Goal: Information Seeking & Learning: Check status

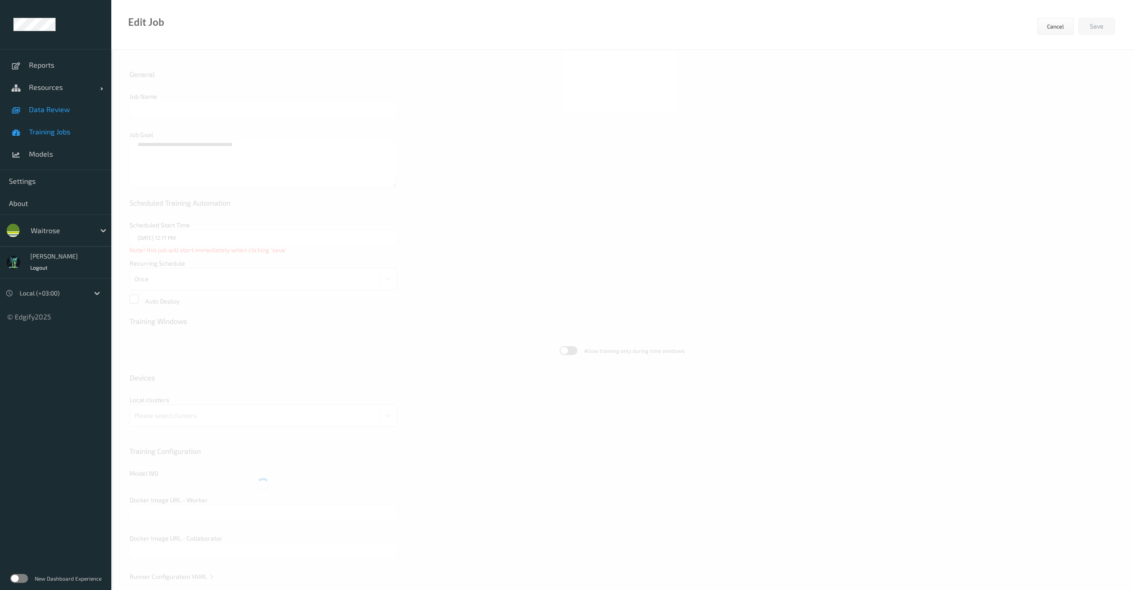
click at [30, 110] on span "Data Review" at bounding box center [65, 109] width 73 height 9
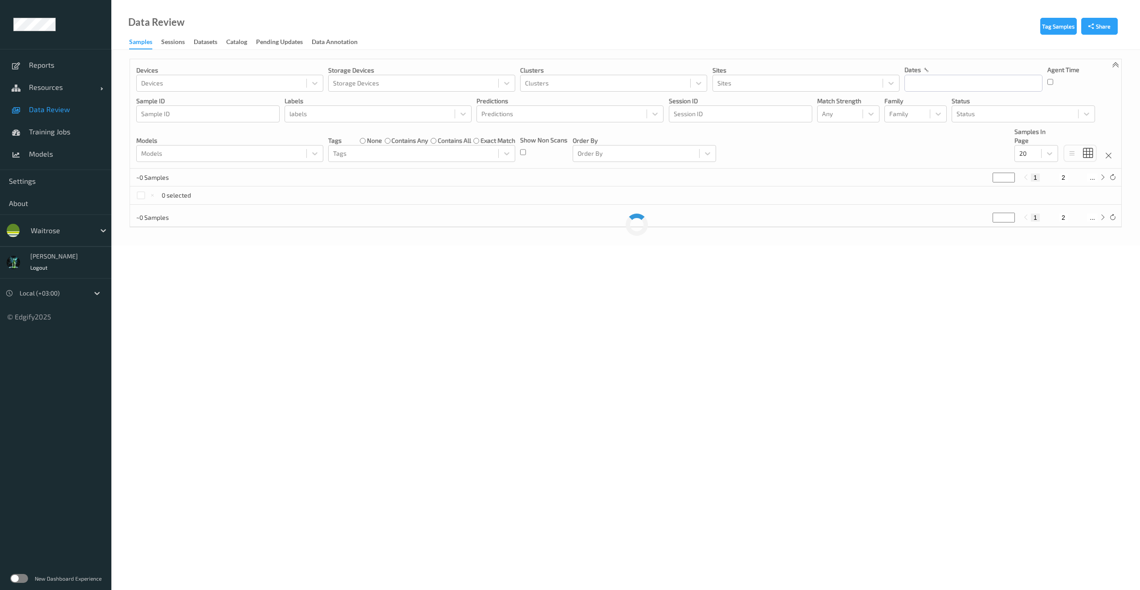
click at [166, 49] on div "Data Review Samples Sessions Datasets Catalog Pending Updates Data Annotation" at bounding box center [625, 25] width 1029 height 50
click at [169, 45] on div "Sessions" at bounding box center [173, 42] width 24 height 11
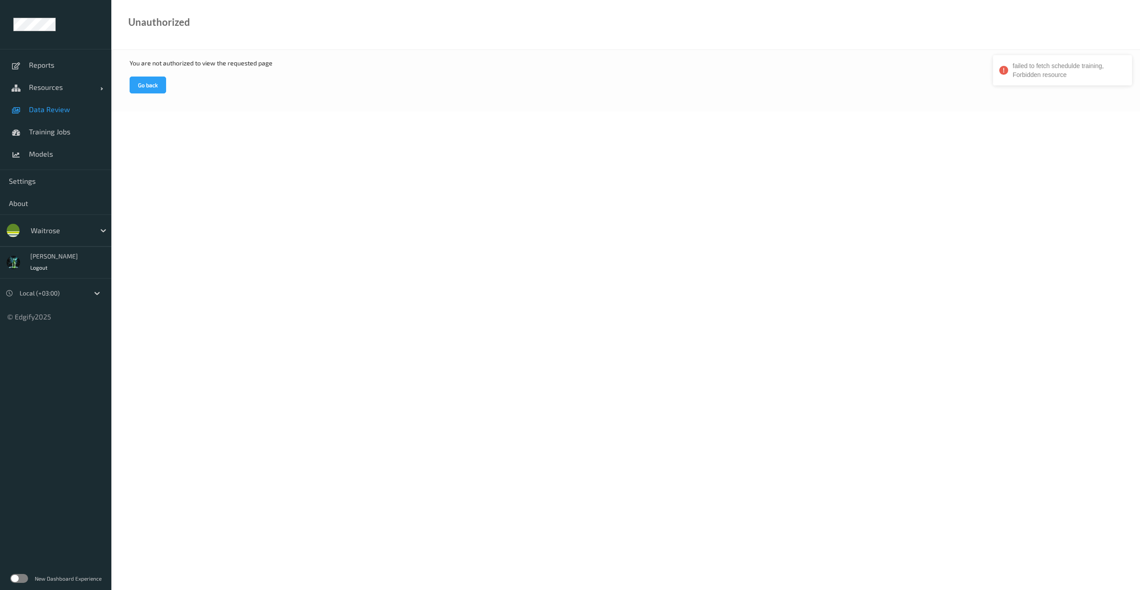
click at [35, 110] on span "Data Review" at bounding box center [65, 109] width 73 height 9
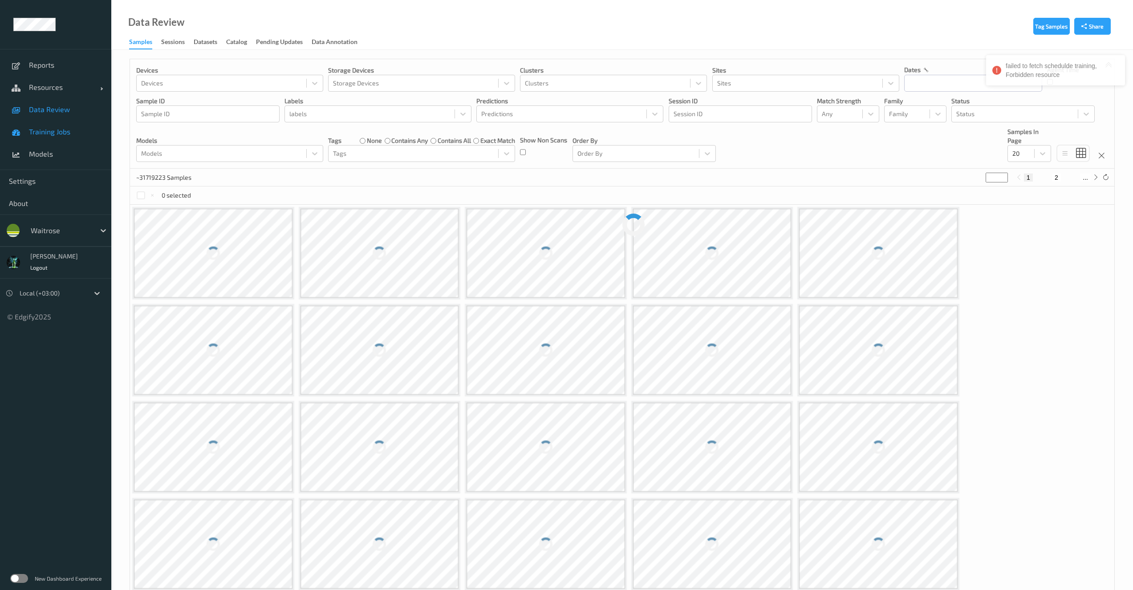
click at [51, 131] on span "Training Jobs" at bounding box center [65, 131] width 73 height 9
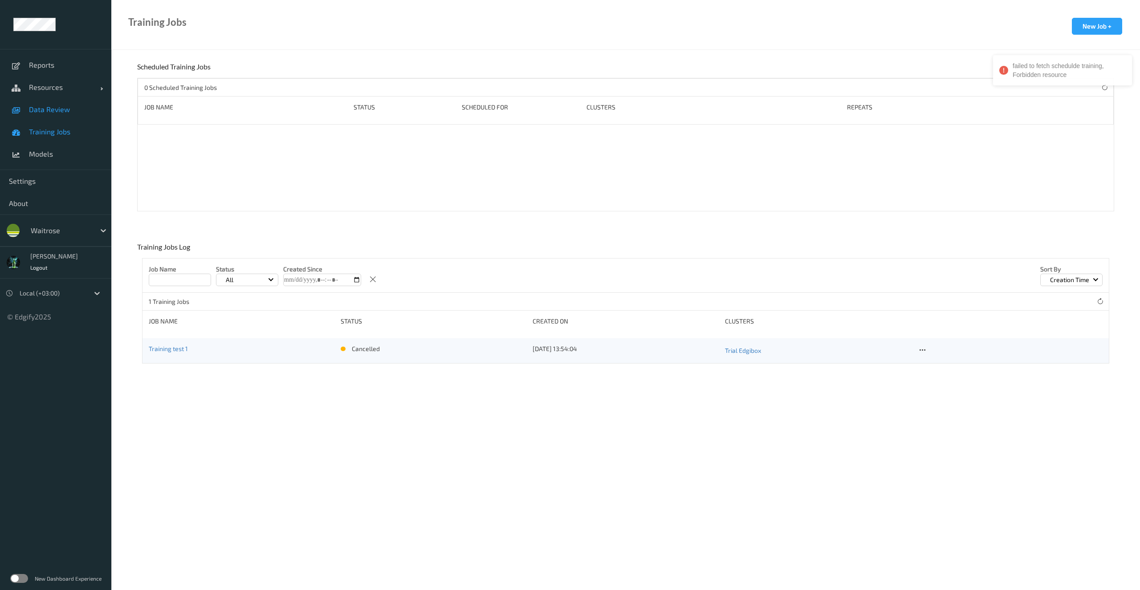
click at [53, 103] on link "Data Review" at bounding box center [55, 109] width 111 height 22
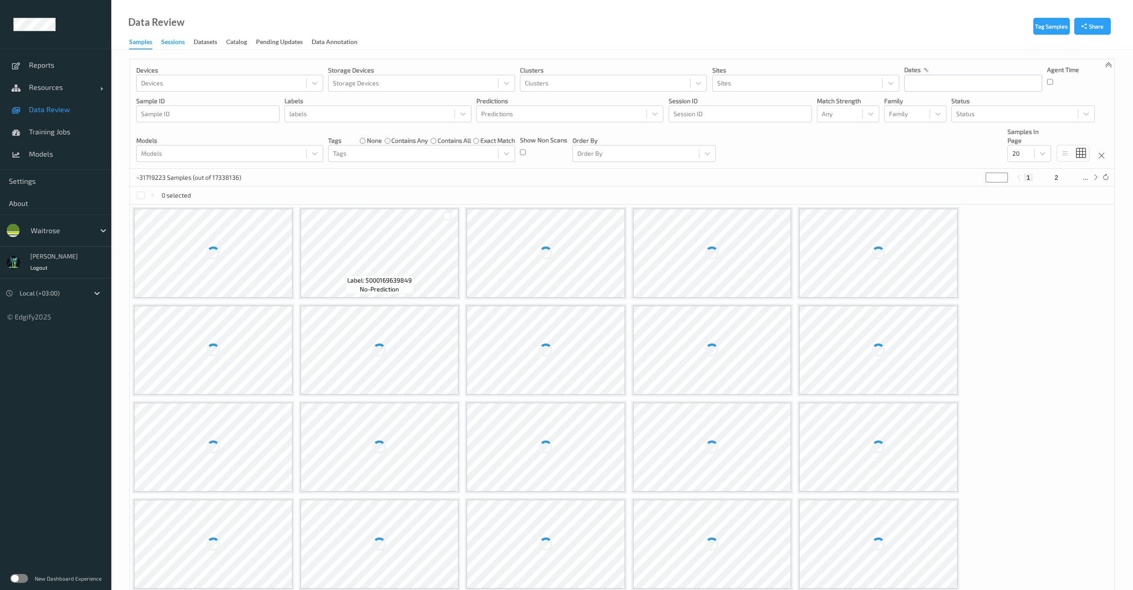
click at [181, 43] on div "Sessions" at bounding box center [173, 42] width 24 height 11
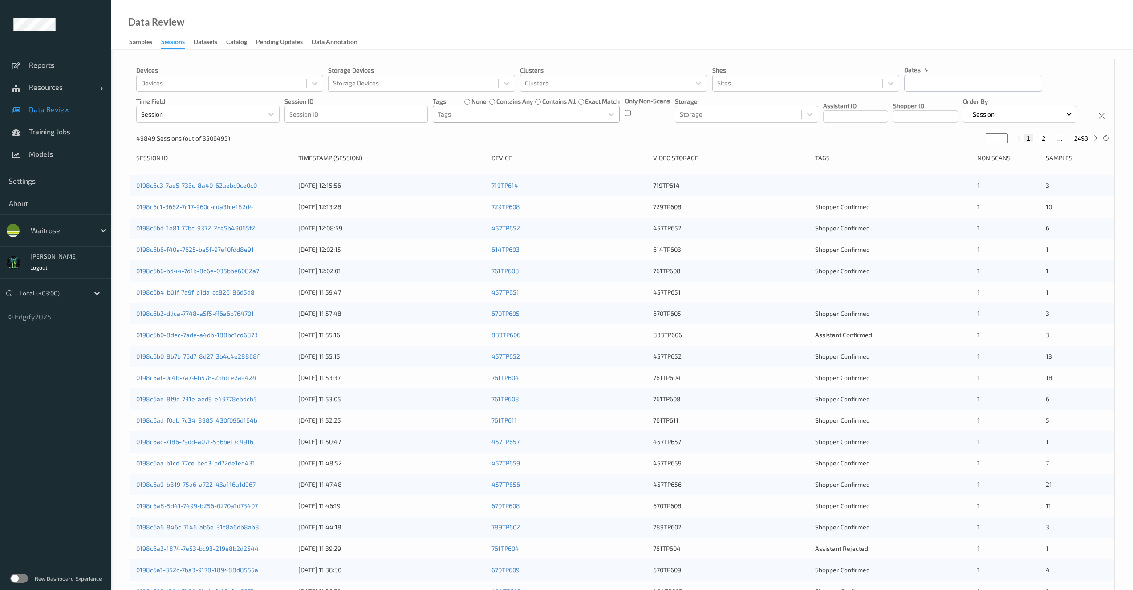
click at [463, 117] on div at bounding box center [518, 114] width 161 height 11
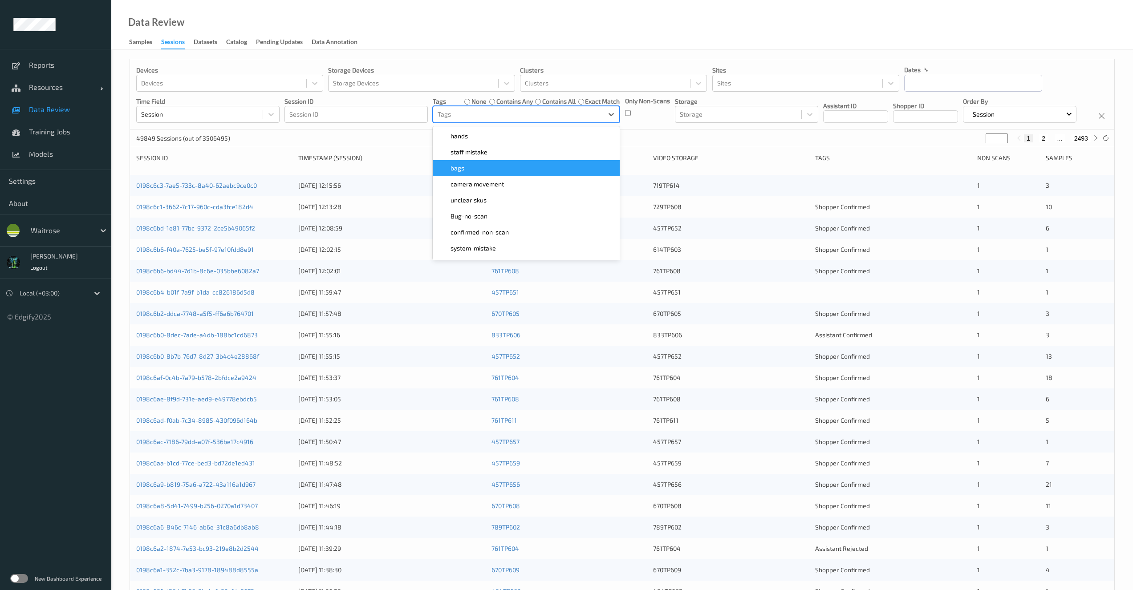
click at [489, 172] on div "bags" at bounding box center [526, 168] width 176 height 9
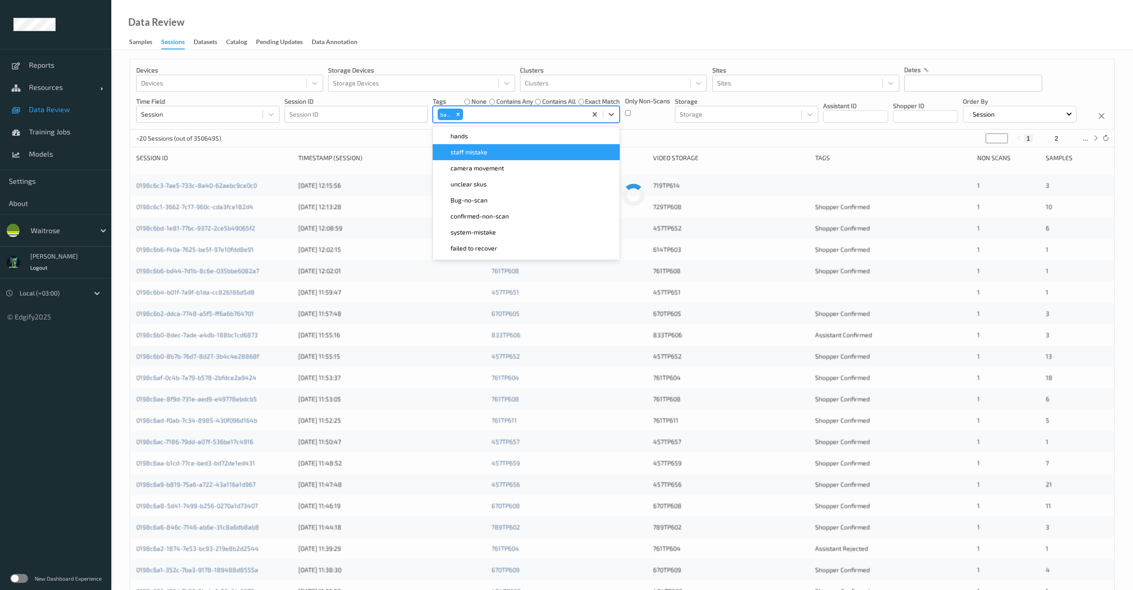
click at [366, 130] on div "Devices Devices Storage Devices Storage Devices Clusters Clusters Sites Sites d…" at bounding box center [622, 94] width 984 height 70
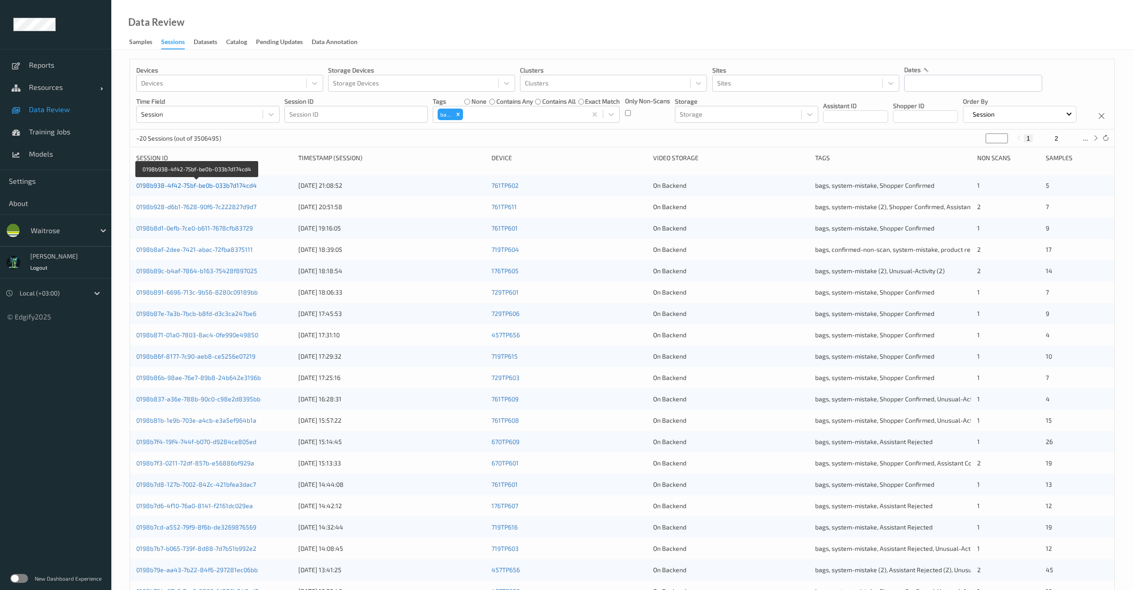
click at [204, 189] on link "0198b938-4f42-75bf-be0b-033b7d174cd4" at bounding box center [196, 186] width 121 height 8
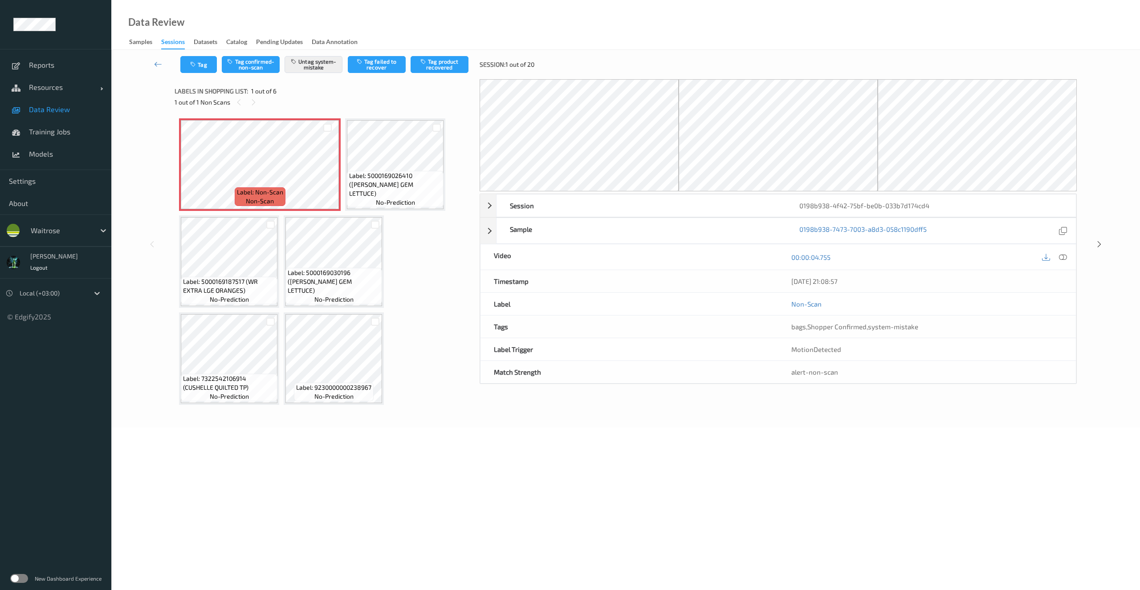
click at [71, 110] on span "Data Review" at bounding box center [65, 109] width 73 height 9
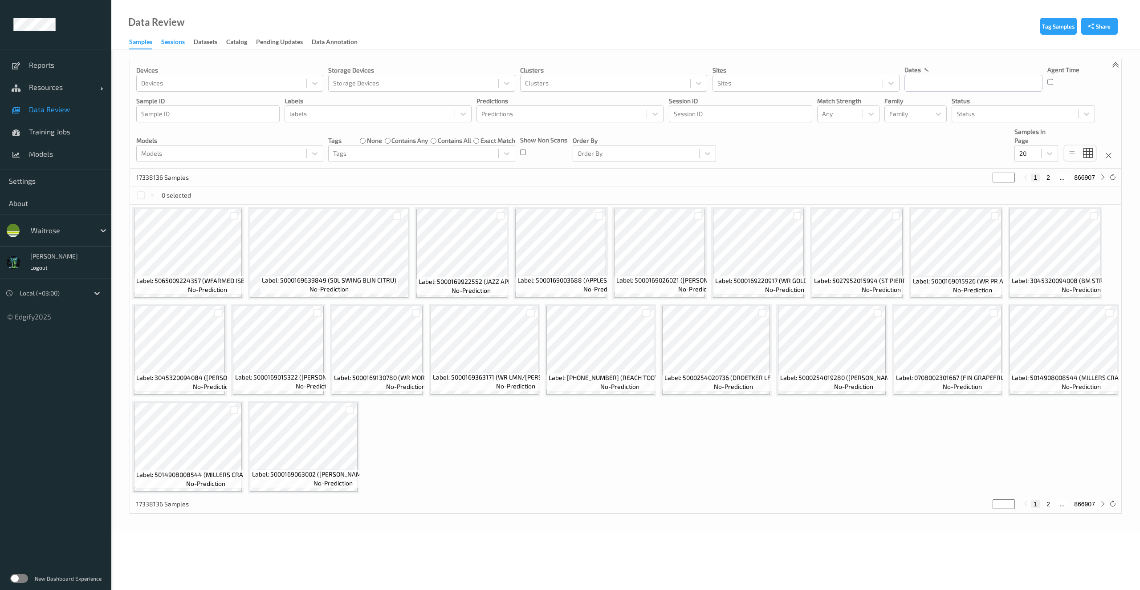
click at [183, 42] on div "Sessions" at bounding box center [173, 42] width 24 height 11
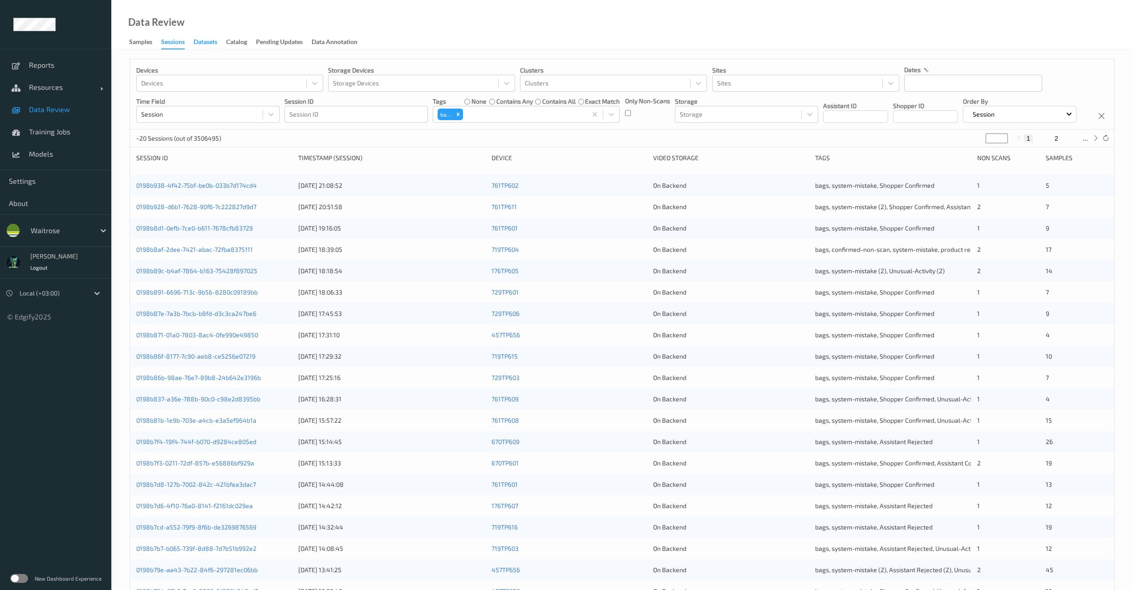
click at [212, 41] on div "Datasets" at bounding box center [206, 42] width 24 height 11
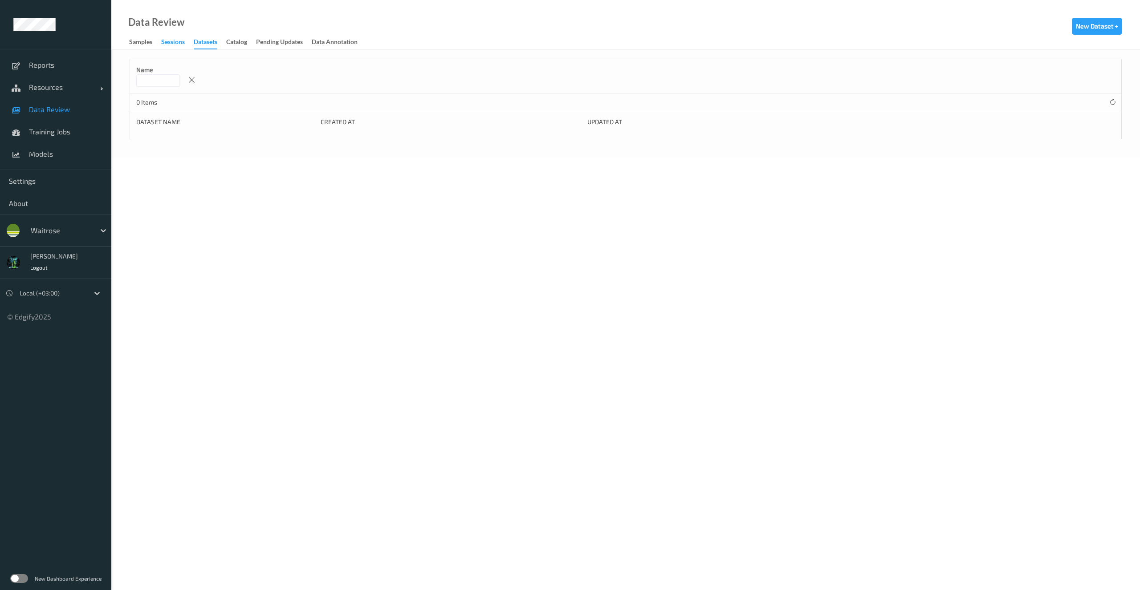
click at [178, 42] on div "Sessions" at bounding box center [173, 42] width 24 height 11
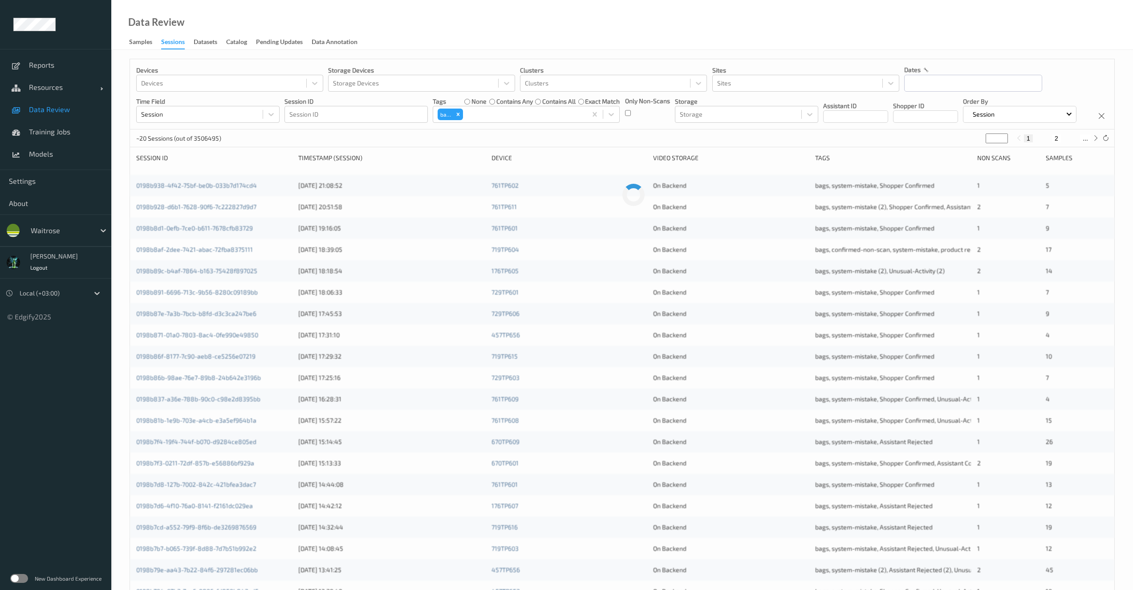
click at [57, 112] on span "Data Review" at bounding box center [65, 109] width 73 height 9
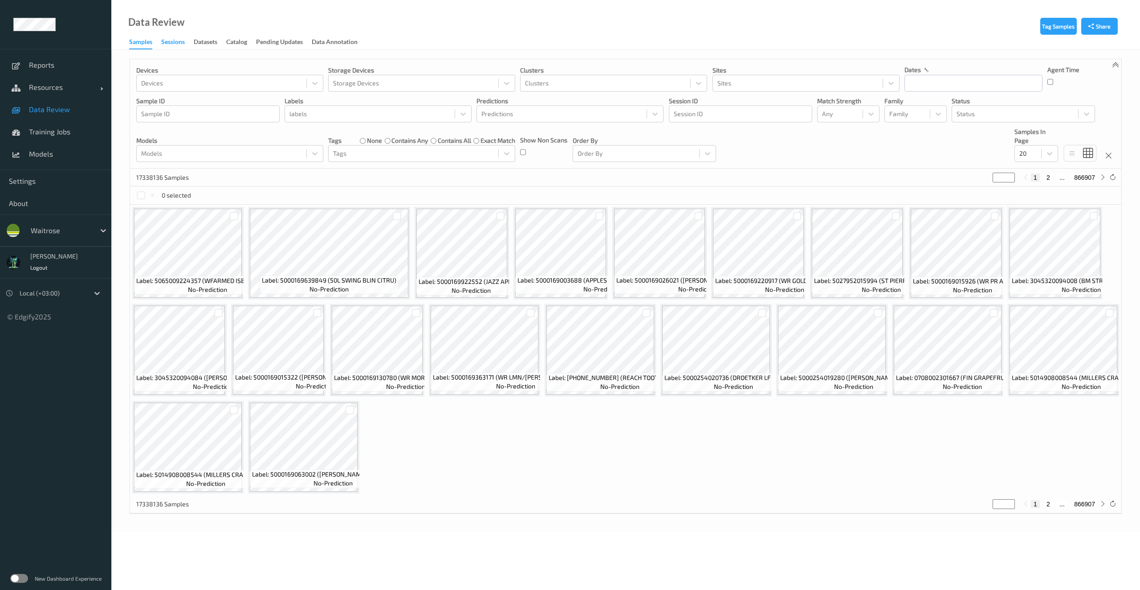
click at [181, 44] on div "Sessions" at bounding box center [173, 42] width 24 height 11
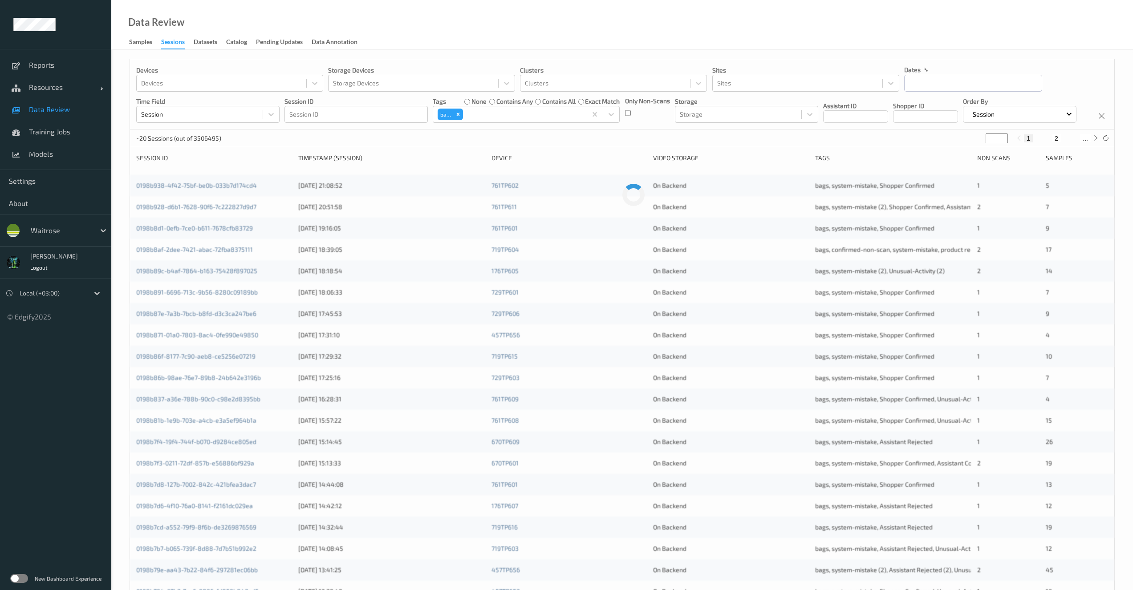
click at [153, 44] on link "Samples" at bounding box center [145, 42] width 32 height 12
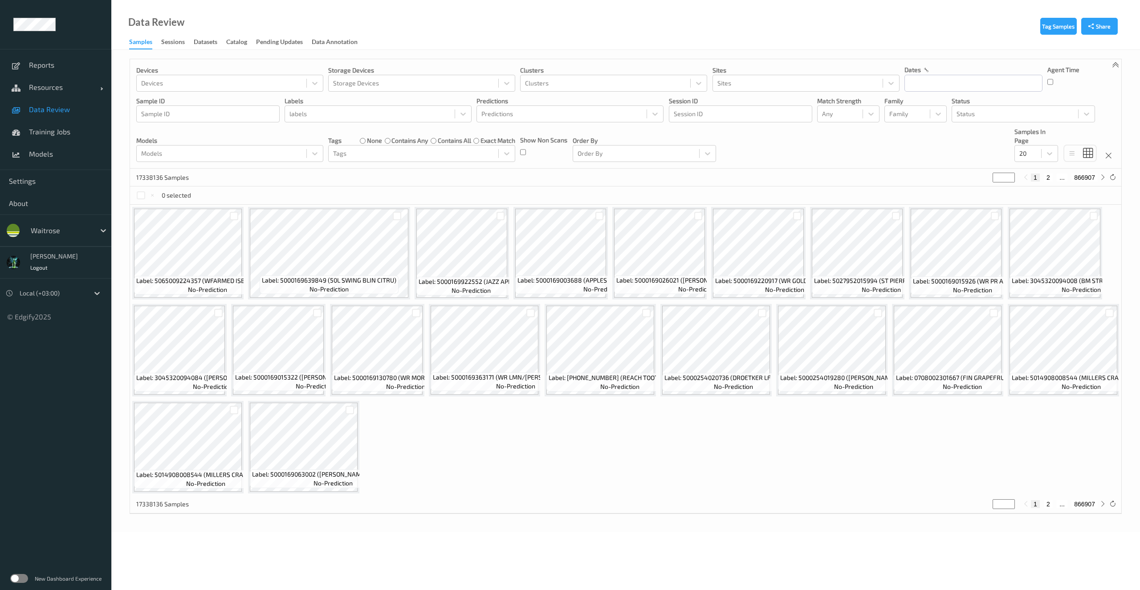
click at [65, 109] on span "Data Review" at bounding box center [65, 109] width 73 height 9
drag, startPoint x: 169, startPoint y: 41, endPoint x: 163, endPoint y: 44, distance: 6.0
click at [169, 41] on div "Sessions" at bounding box center [173, 42] width 24 height 11
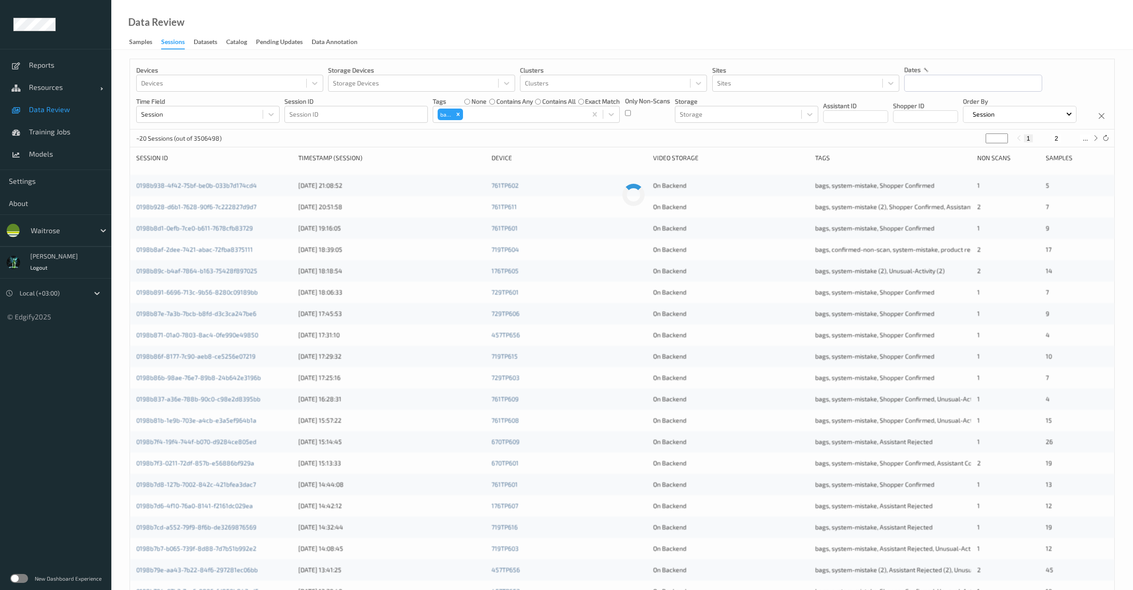
click at [48, 109] on span "Data Review" at bounding box center [65, 109] width 73 height 9
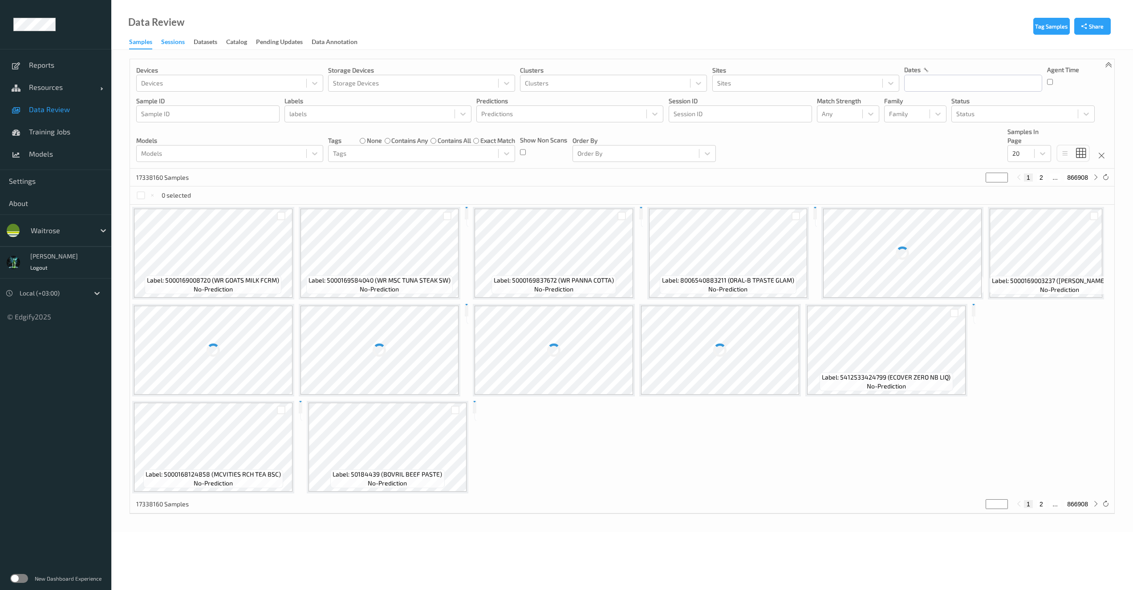
click at [183, 41] on div "Sessions" at bounding box center [173, 42] width 24 height 11
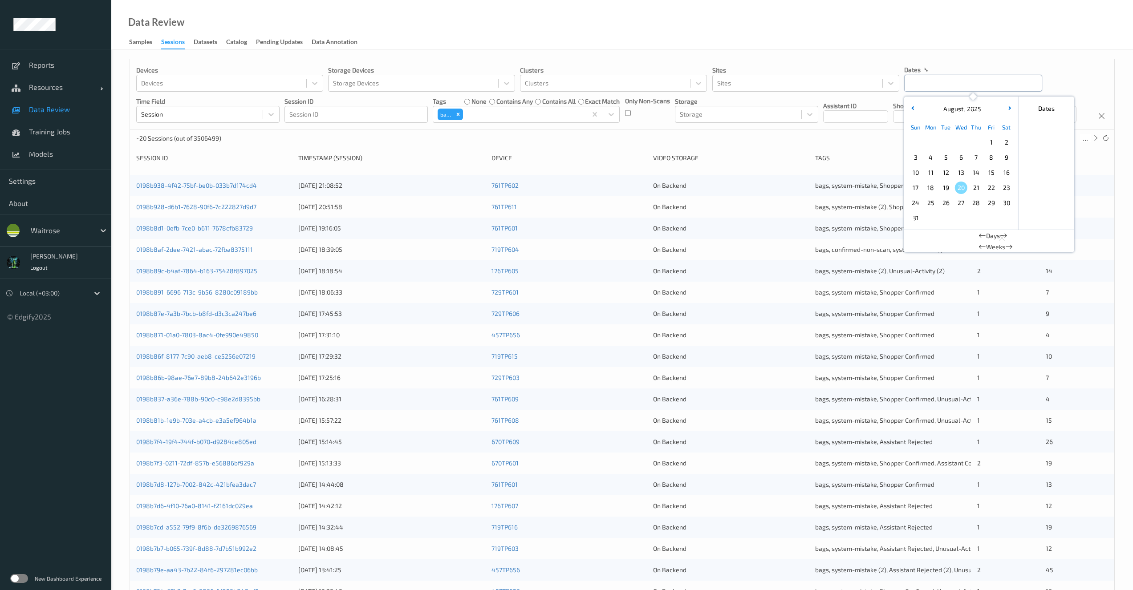
click at [937, 80] on input "text" at bounding box center [973, 83] width 138 height 17
click at [914, 173] on span "10" at bounding box center [916, 173] width 12 height 12
click at [955, 174] on span "13" at bounding box center [961, 173] width 12 height 12
click at [834, 130] on div "Devices Devices Storage Devices Storage Devices Clusters Clusters Sites Sites d…" at bounding box center [622, 94] width 984 height 70
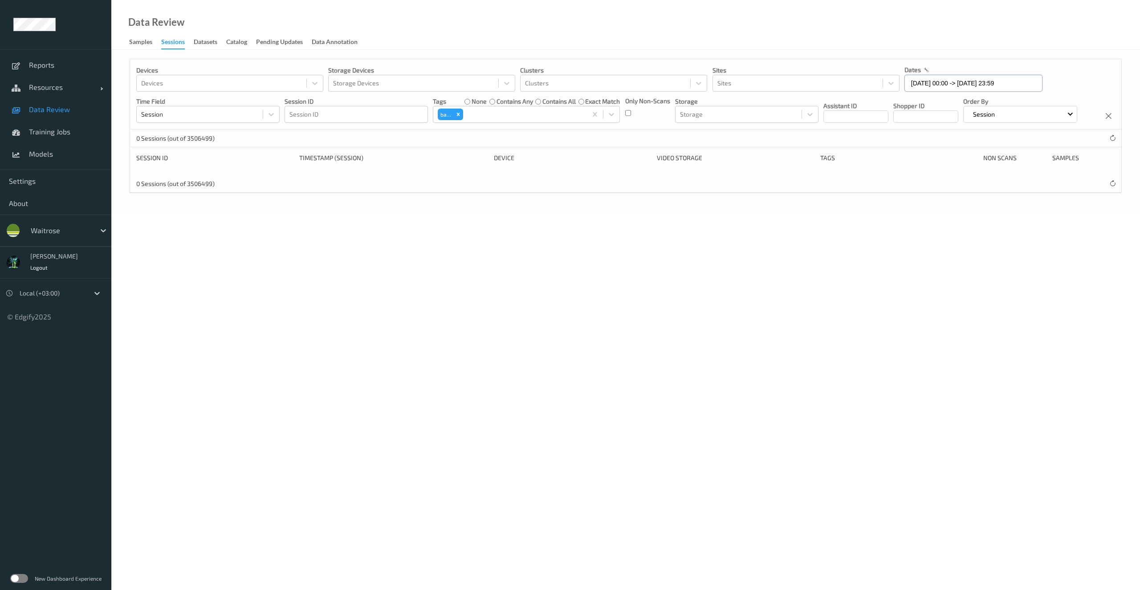
click at [966, 75] on input "[DATE] 00:00 -> [DATE] 23:59" at bounding box center [973, 83] width 138 height 17
click at [978, 175] on span "14" at bounding box center [976, 173] width 12 height 12
click at [985, 174] on span "15" at bounding box center [991, 173] width 12 height 12
click at [862, 130] on div "Devices Devices Storage Devices Storage Devices Clusters Clusters Sites Sites d…" at bounding box center [625, 94] width 991 height 70
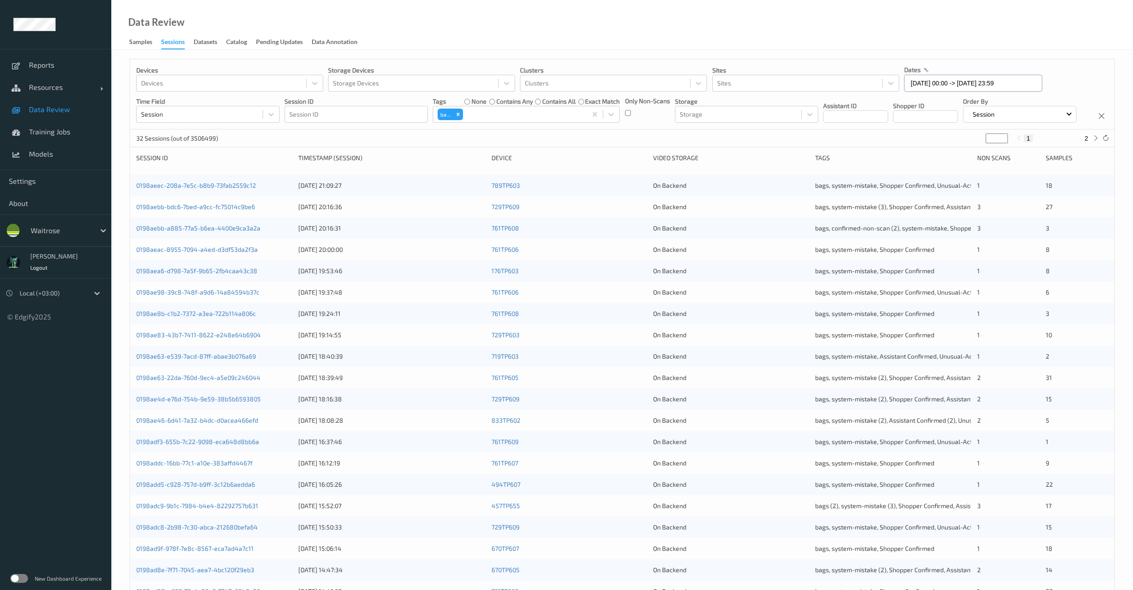
click at [950, 81] on input "[DATE] 00:00 -> [DATE] 23:59" at bounding box center [973, 83] width 138 height 17
click at [978, 173] on span "14" at bounding box center [976, 173] width 12 height 12
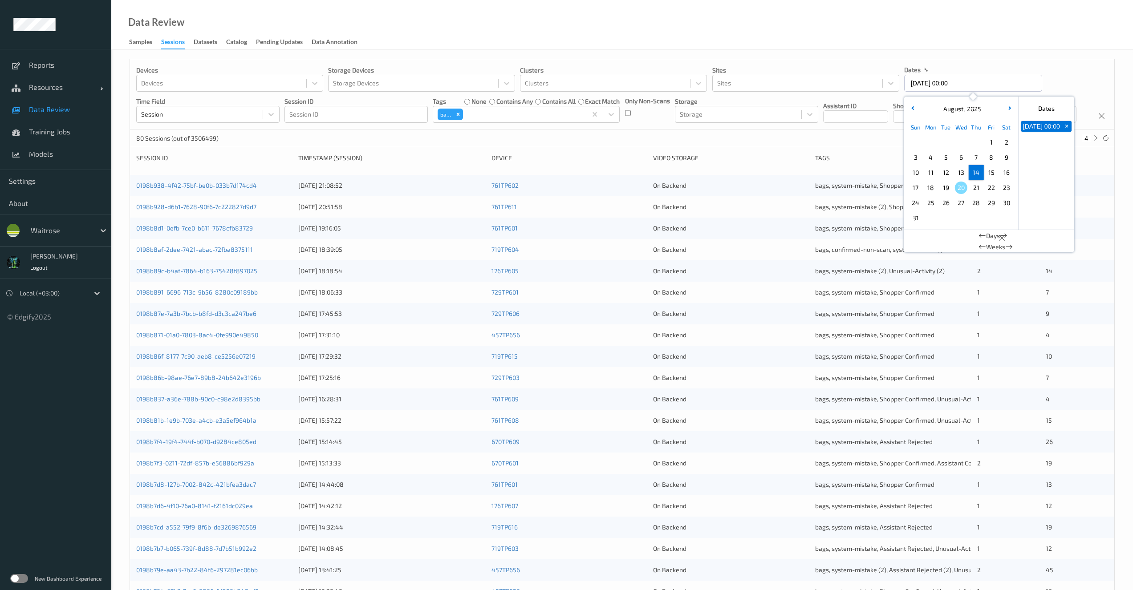
click at [805, 130] on div "Devices Devices Storage Devices Storage Devices Clusters Clusters Sites Sites d…" at bounding box center [622, 94] width 984 height 70
click at [954, 84] on input "[DATE] 00:00" at bounding box center [973, 83] width 138 height 17
click at [991, 172] on span "15" at bounding box center [991, 173] width 12 height 12
click at [991, 171] on span "15" at bounding box center [991, 173] width 12 height 12
click at [802, 129] on div "Devices Devices Storage Devices Storage Devices Clusters Clusters Sites Sites d…" at bounding box center [622, 94] width 984 height 70
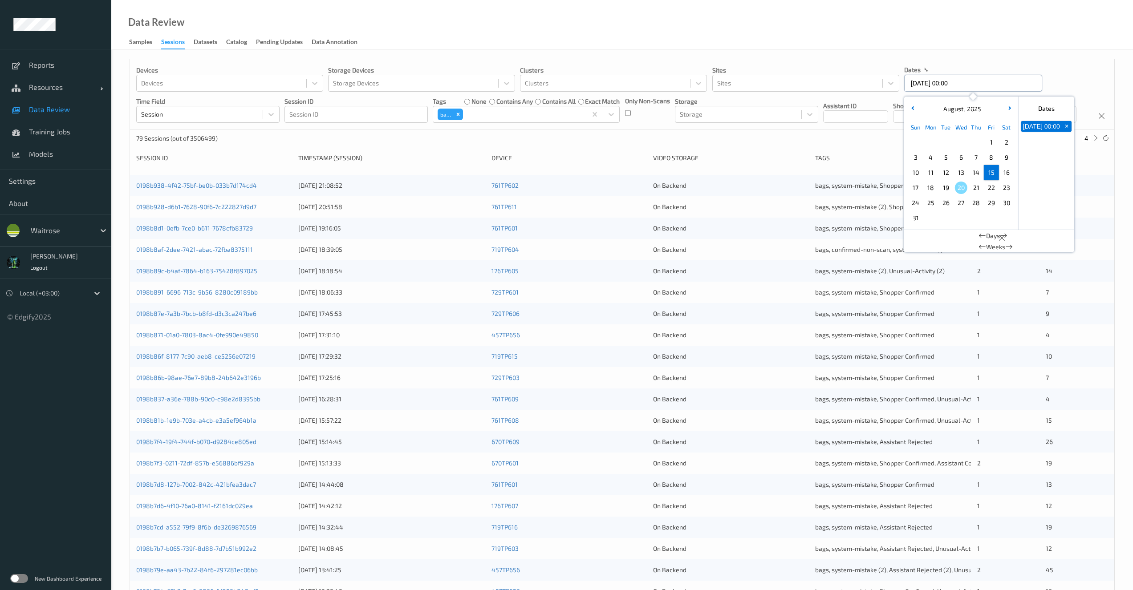
click at [934, 85] on input "[DATE] 00:00" at bounding box center [973, 83] width 138 height 17
click at [1011, 171] on span "16" at bounding box center [1006, 173] width 12 height 12
click at [1003, 176] on span "16" at bounding box center [1006, 173] width 12 height 12
click at [914, 190] on span "17" at bounding box center [916, 188] width 12 height 12
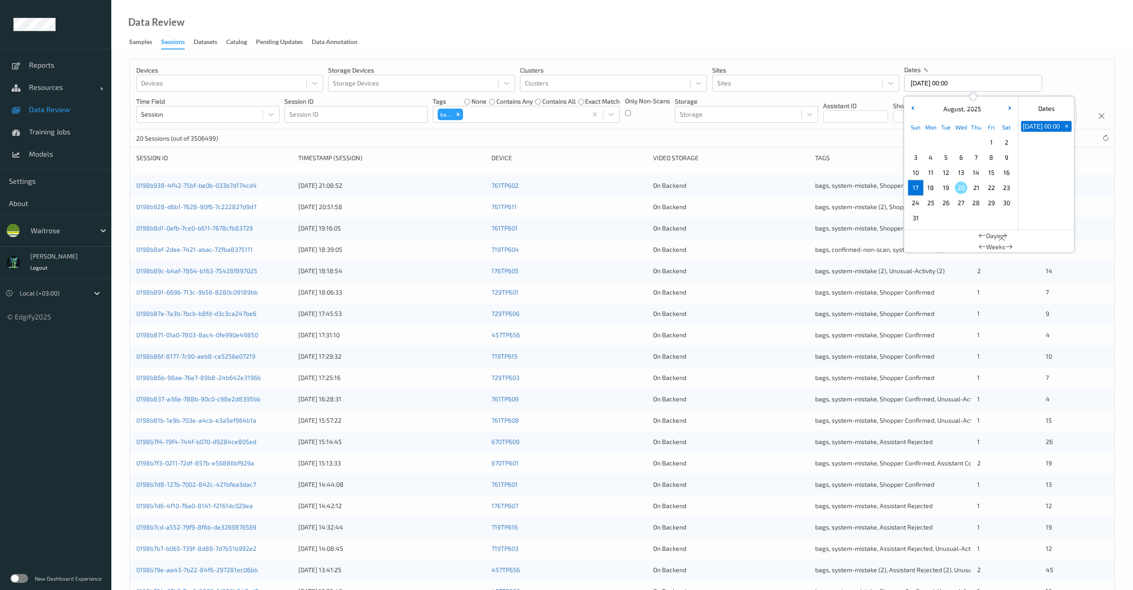
click at [723, 147] on div "20 Sessions (out of 3506499)" at bounding box center [622, 139] width 984 height 18
click at [988, 88] on input "[DATE] 00:00" at bounding box center [973, 83] width 138 height 17
click at [937, 191] on div "18" at bounding box center [930, 187] width 15 height 15
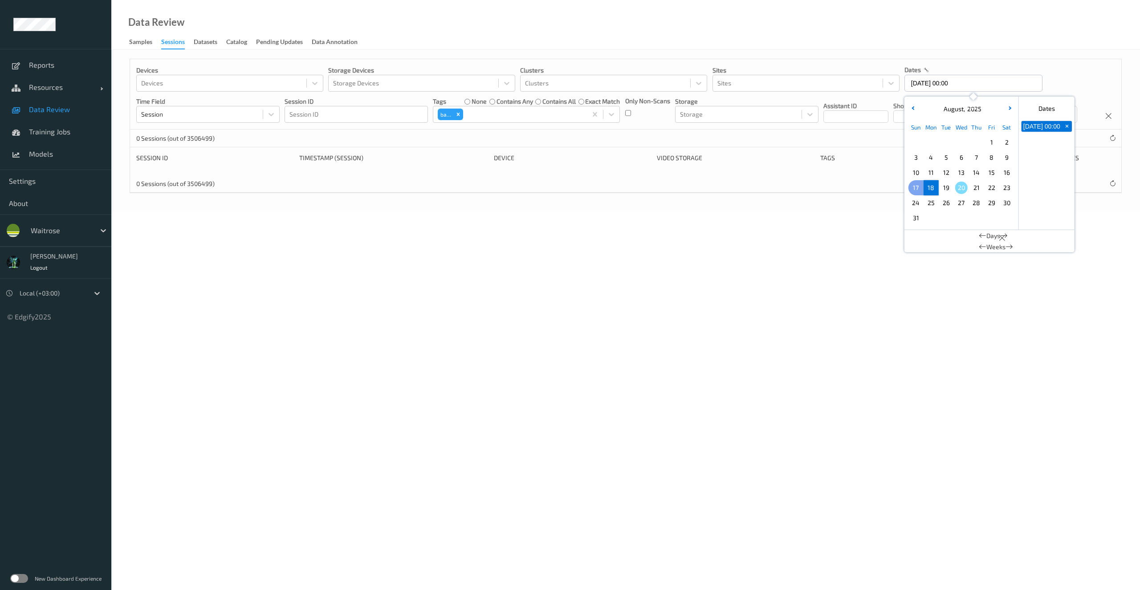
click at [914, 184] on span "17" at bounding box center [916, 188] width 12 height 12
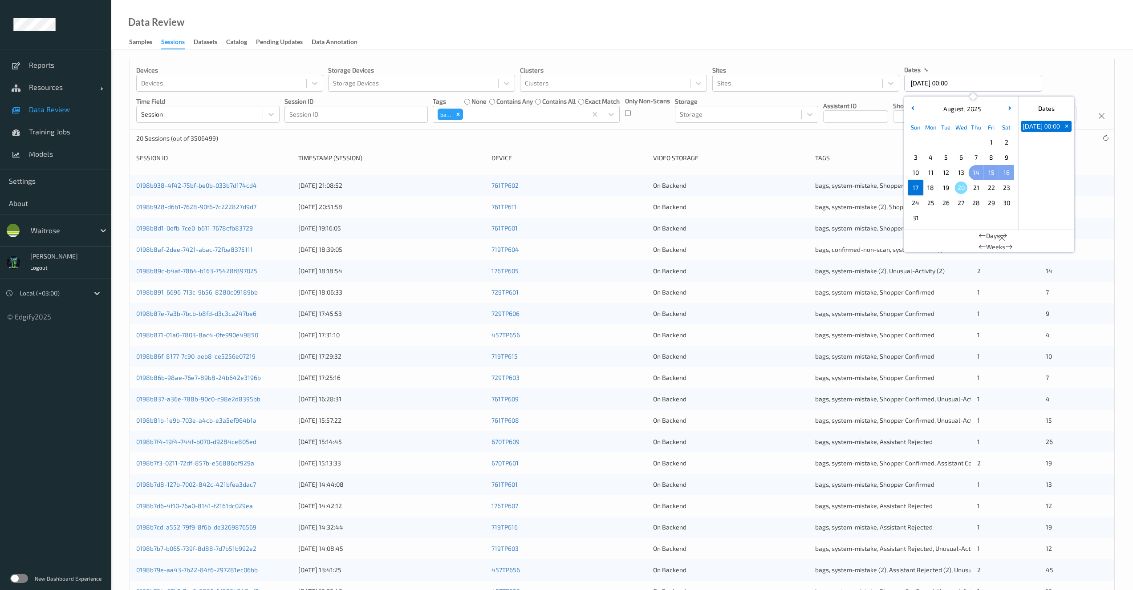
click at [972, 173] on span "14" at bounding box center [976, 173] width 12 height 12
type input "[DATE] 00:00 -> [DATE] 23:59"
click at [759, 130] on div "Devices Devices Storage Devices Storage Devices Clusters Clusters Sites Sites d…" at bounding box center [622, 94] width 984 height 70
